Goal: Information Seeking & Learning: Learn about a topic

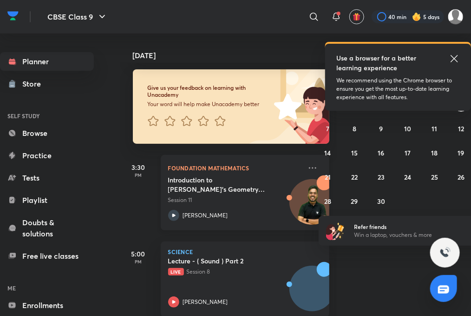
scroll to position [56, 0]
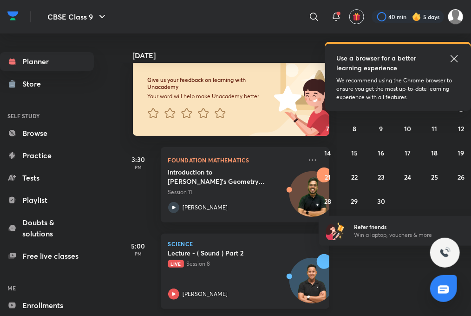
click at [178, 291] on icon at bounding box center [173, 293] width 11 height 11
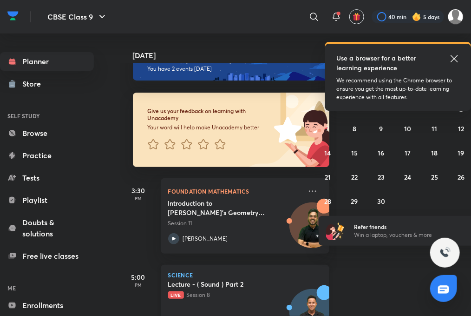
scroll to position [56, 0]
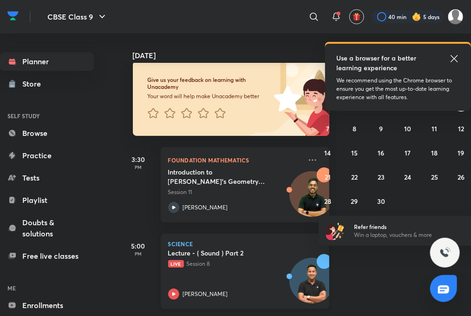
click at [174, 289] on icon at bounding box center [173, 293] width 11 height 11
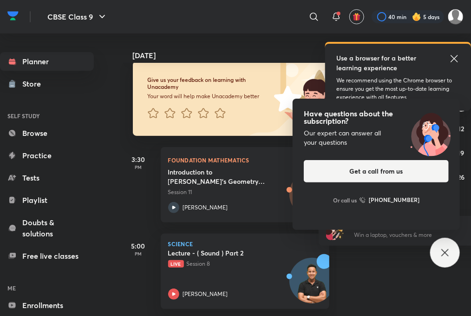
scroll to position [7, 0]
